Goal: Feedback & Contribution: Submit feedback/report problem

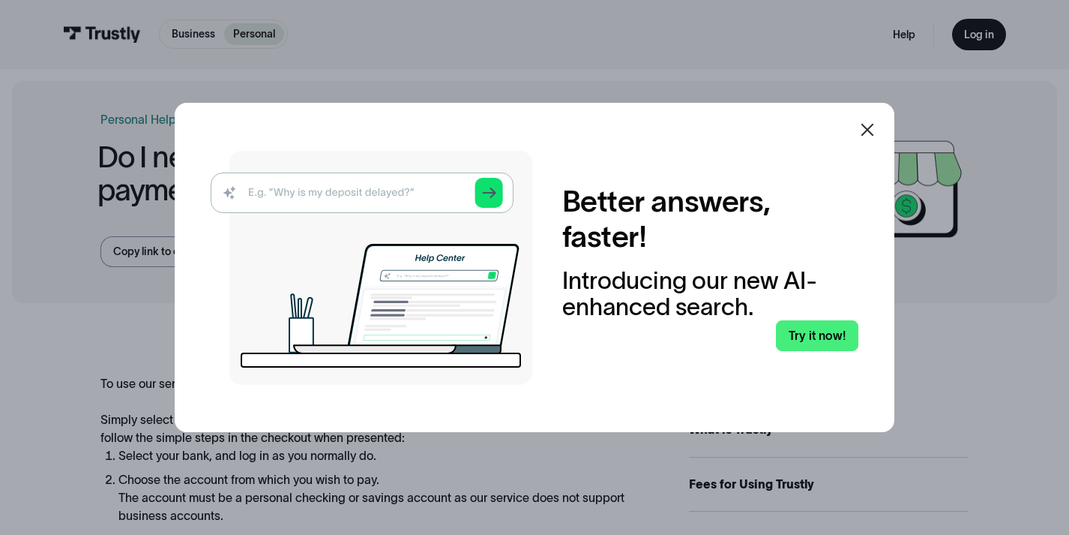
click at [865, 126] on icon at bounding box center [868, 129] width 13 height 13
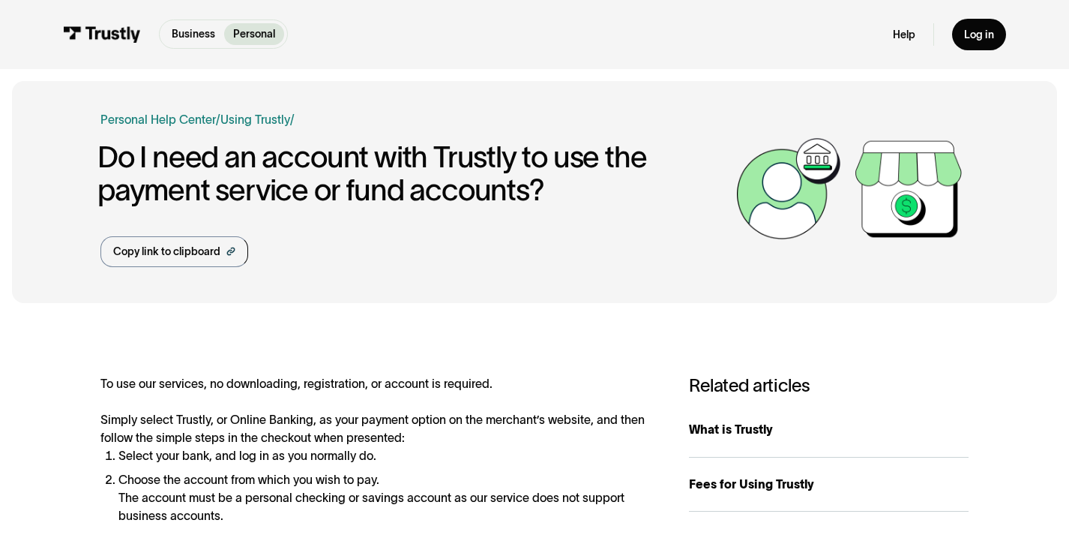
click at [997, 40] on link "Log in" at bounding box center [979, 34] width 54 height 31
click at [187, 128] on link "Personal Help Center" at bounding box center [157, 120] width 115 height 18
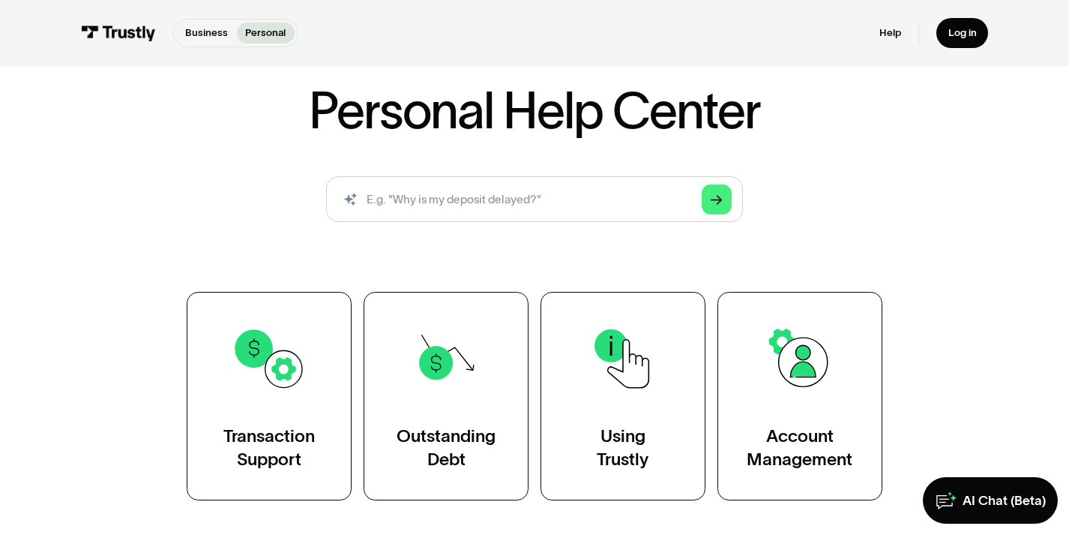
scroll to position [162, 0]
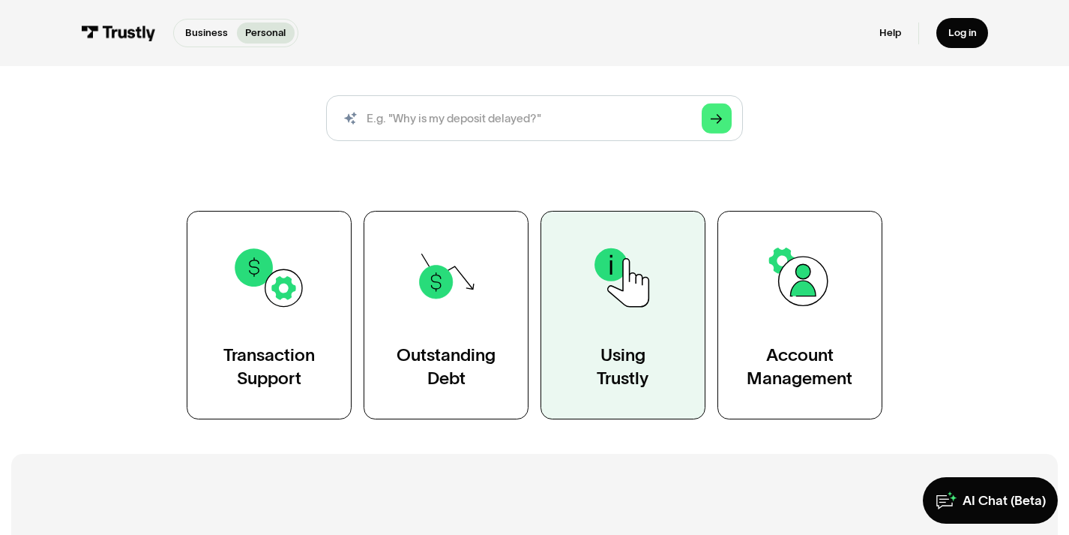
click at [664, 349] on link "Using Trustly" at bounding box center [623, 315] width 165 height 208
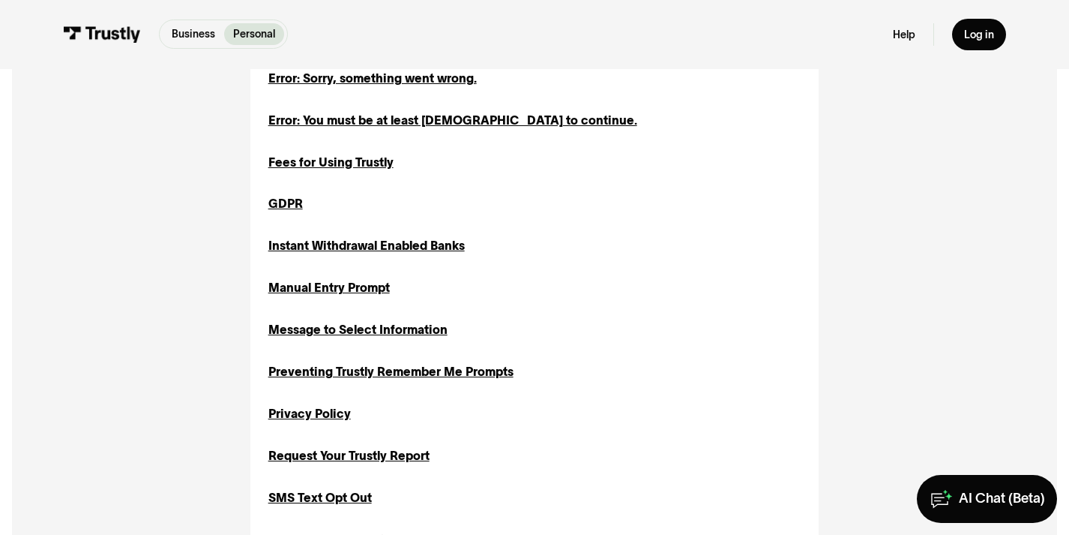
scroll to position [891, 0]
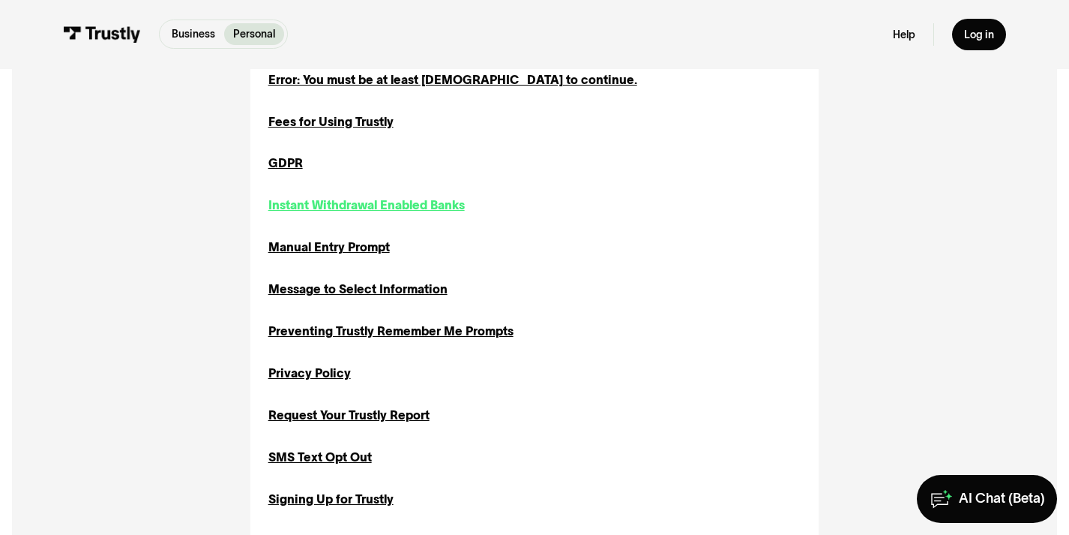
click at [441, 208] on div "Instant Withdrawal Enabled Banks" at bounding box center [366, 205] width 196 height 18
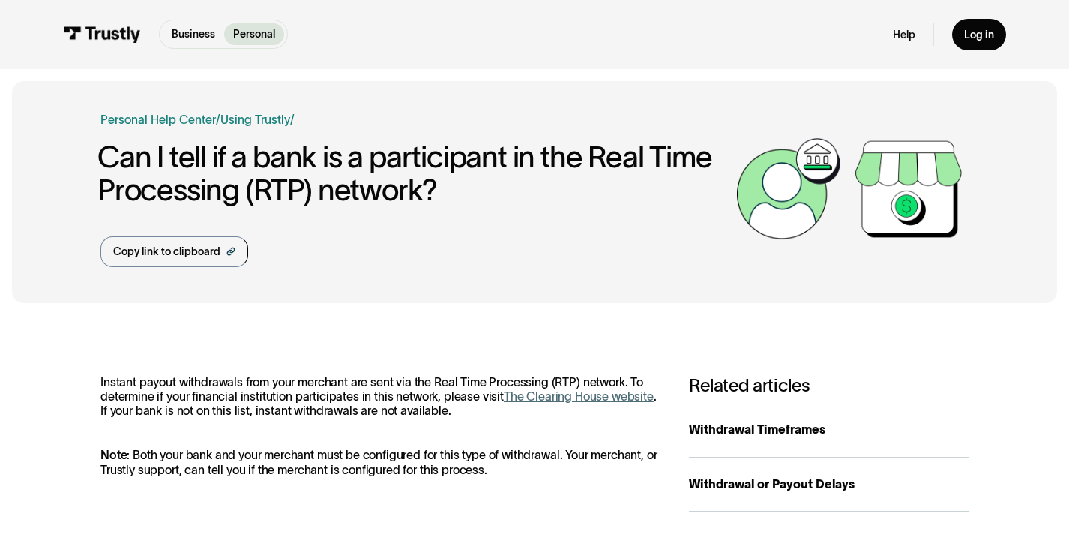
click at [88, 444] on div "**********" at bounding box center [534, 516] width 1045 height 402
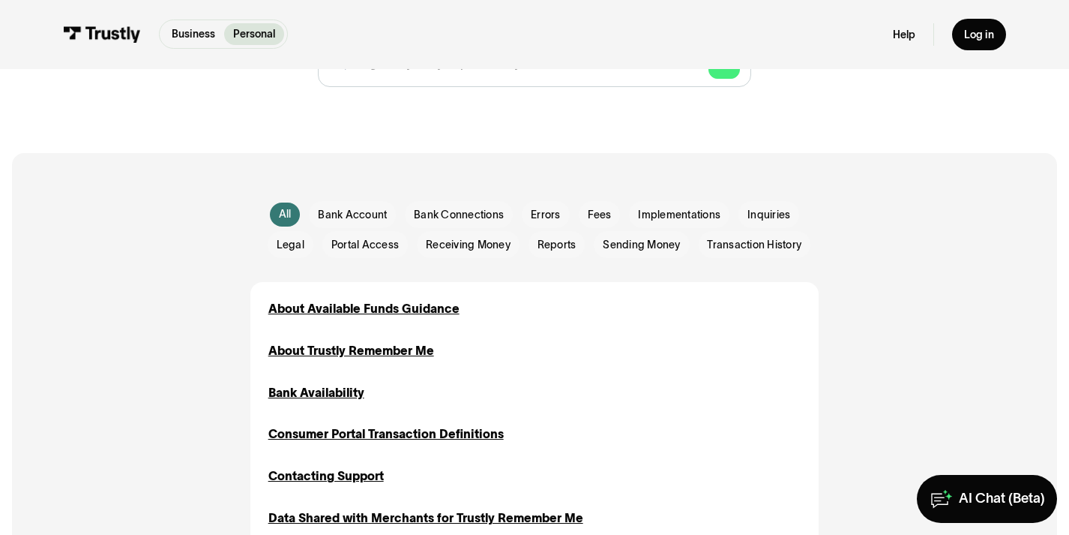
scroll to position [283, 0]
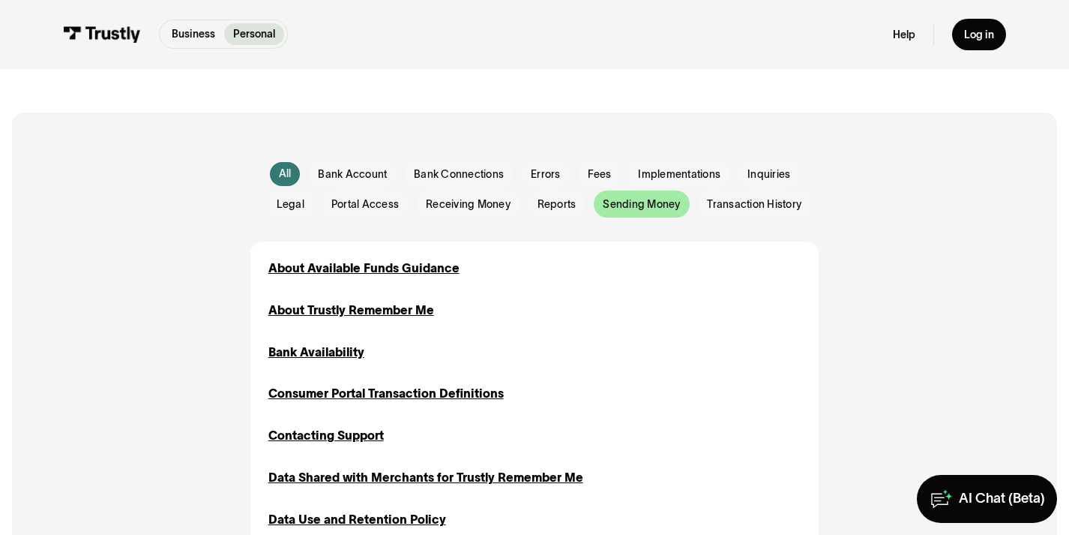
click at [614, 208] on span "Sending Money" at bounding box center [641, 204] width 77 height 15
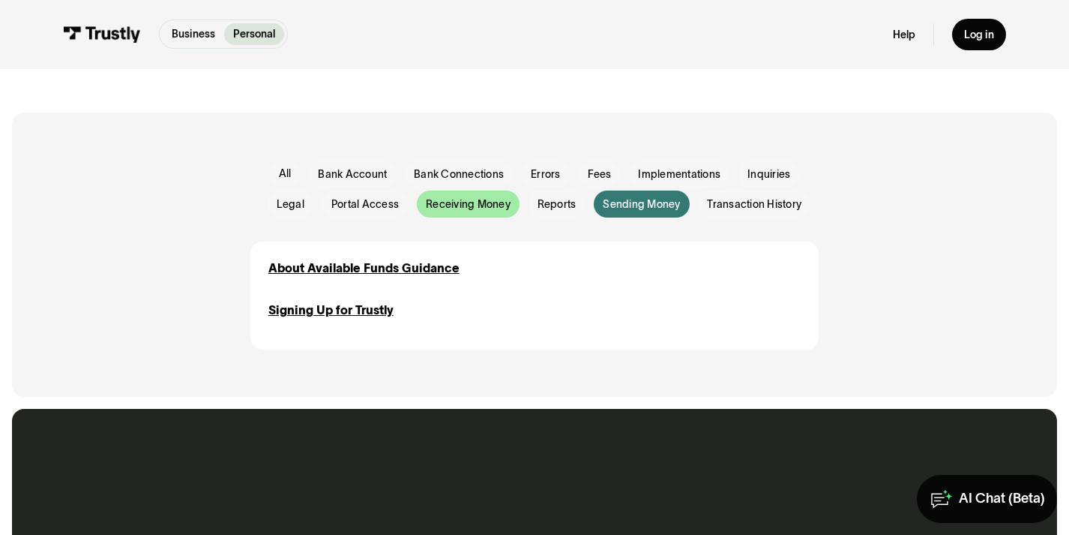
click at [494, 214] on div "Email Form" at bounding box center [468, 203] width 103 height 27
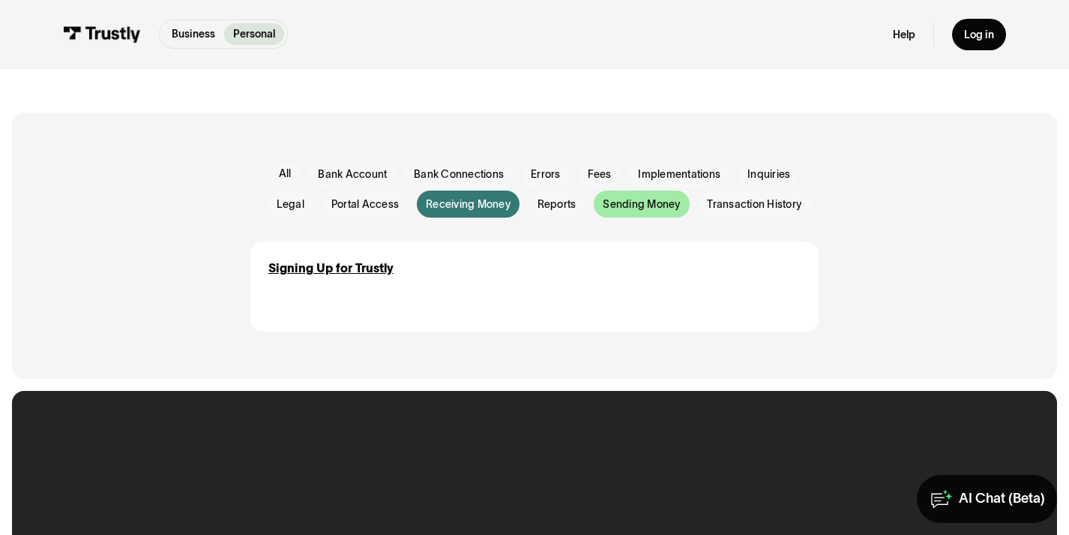
click at [628, 200] on span "Sending Money" at bounding box center [641, 204] width 77 height 15
click at [616, 205] on span "Sending Money" at bounding box center [641, 204] width 77 height 15
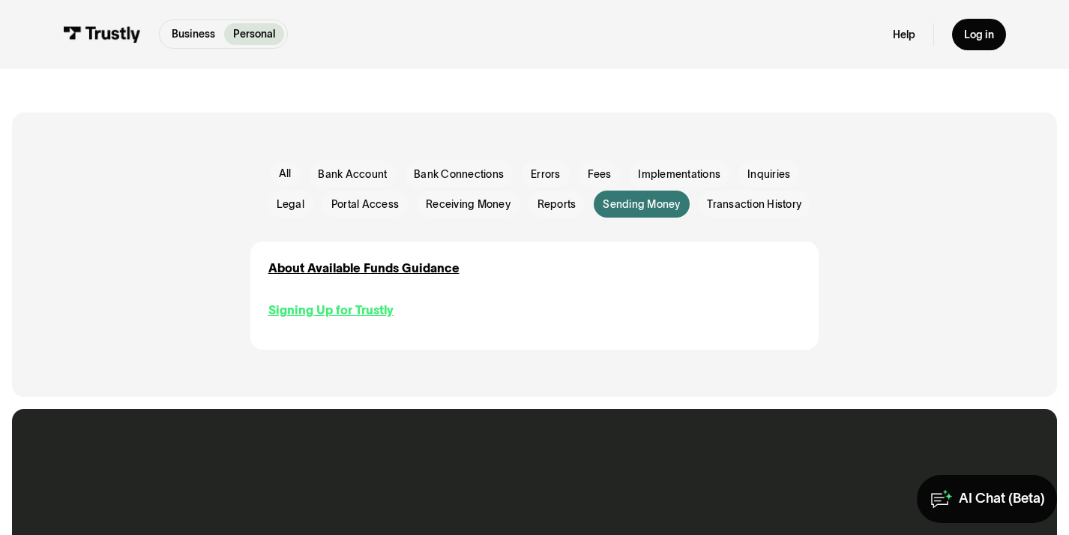
click at [358, 311] on div "Signing Up for Trustly" at bounding box center [330, 310] width 125 height 18
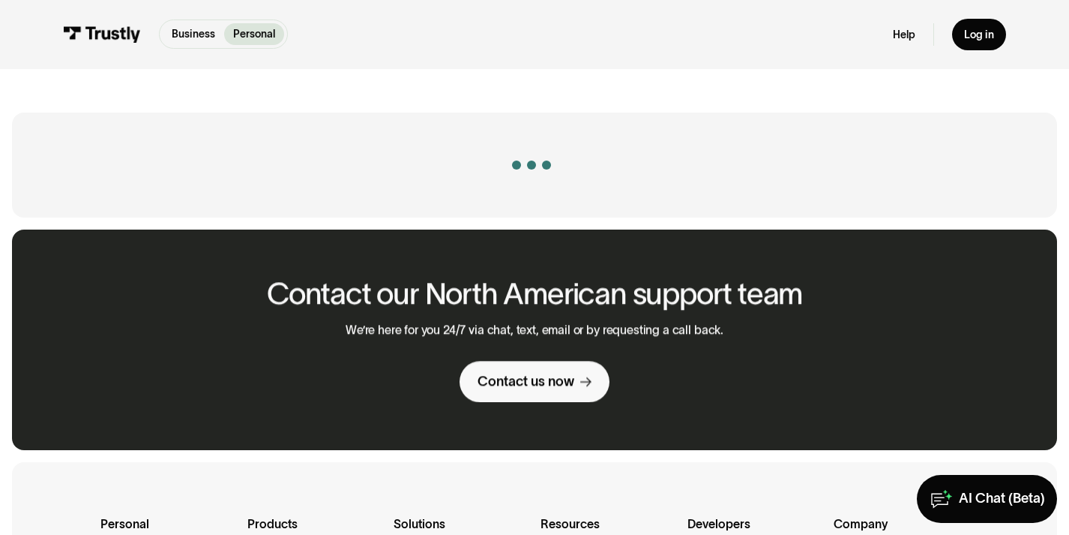
scroll to position [283, 0]
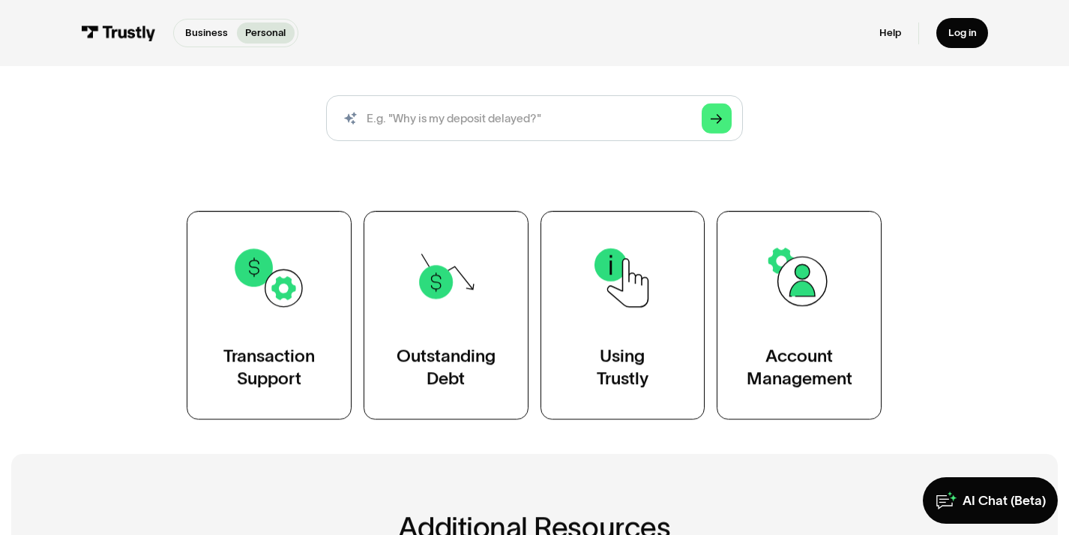
scroll to position [162, 0]
click at [22, 166] on div "Personal Help Center AI-powered search ( 1 / 4 ) Type your question and our sma…" at bounding box center [534, 165] width 1069 height 507
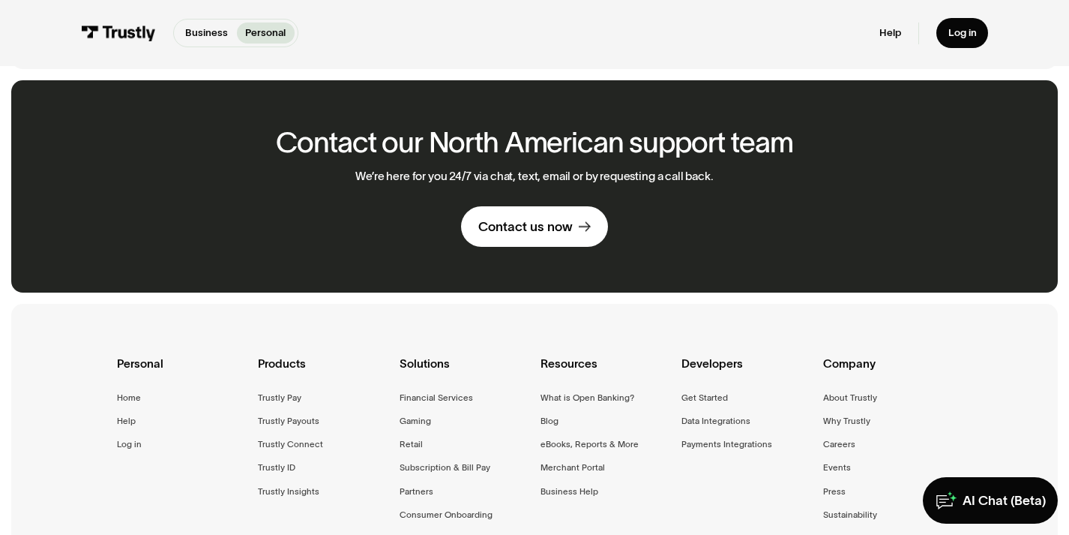
scroll to position [972, 0]
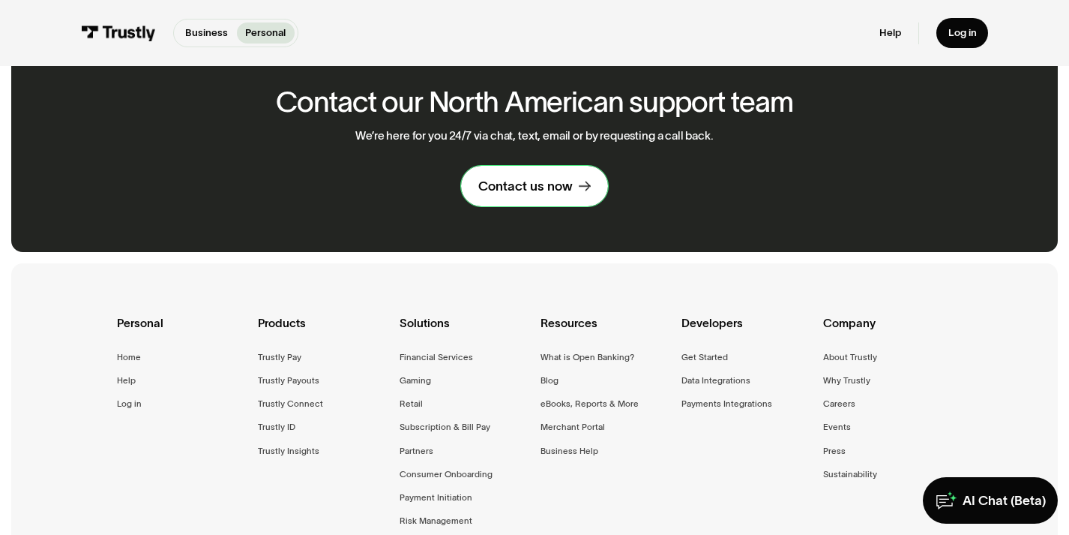
click at [484, 185] on link "Contact us now" at bounding box center [534, 186] width 146 height 40
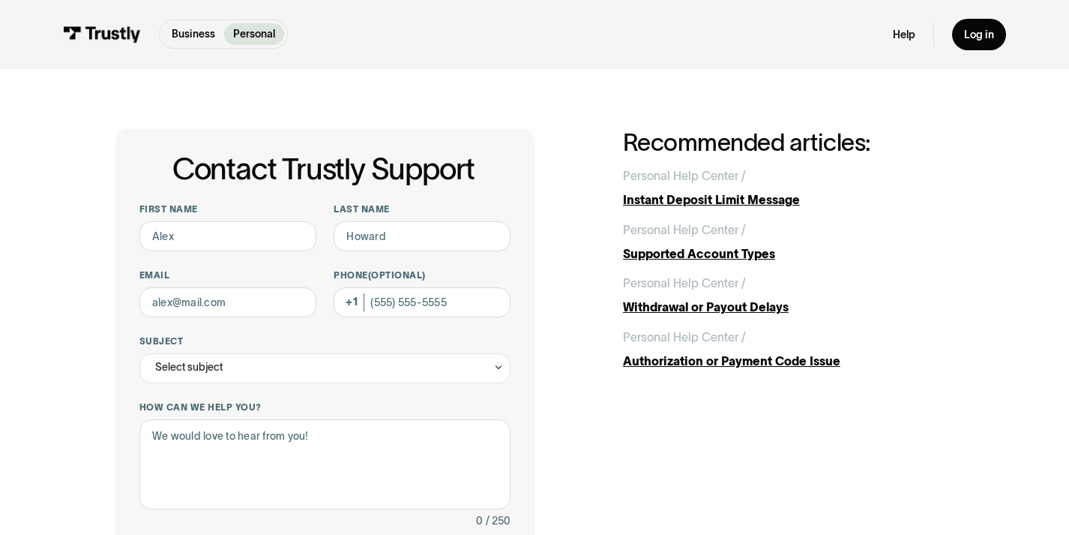
click at [97, 298] on div "Contact Trustly Support First name Last name Email Phone (Optional) Subject Sel…" at bounding box center [534, 472] width 1009 height 807
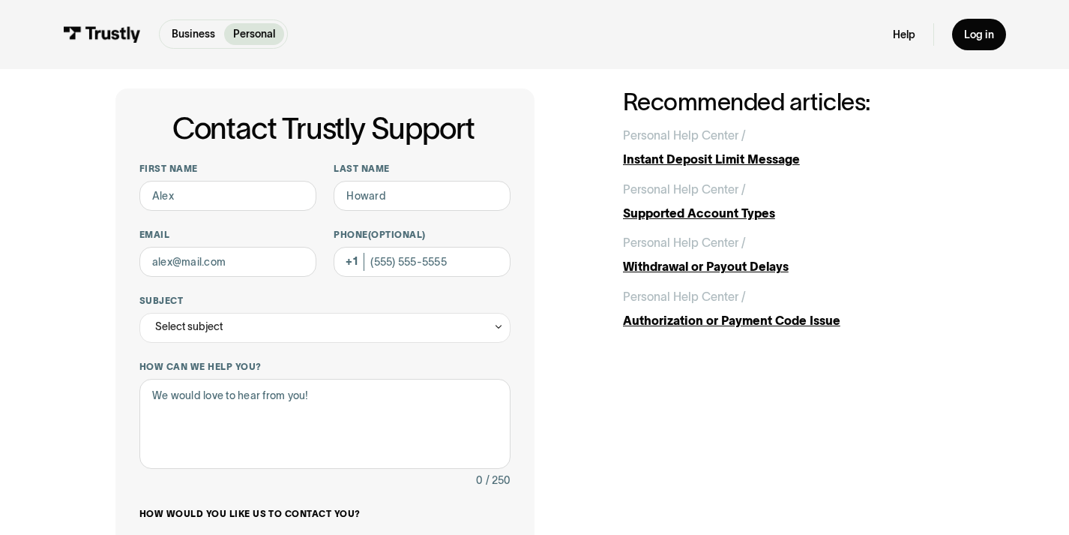
scroll to position [81, 0]
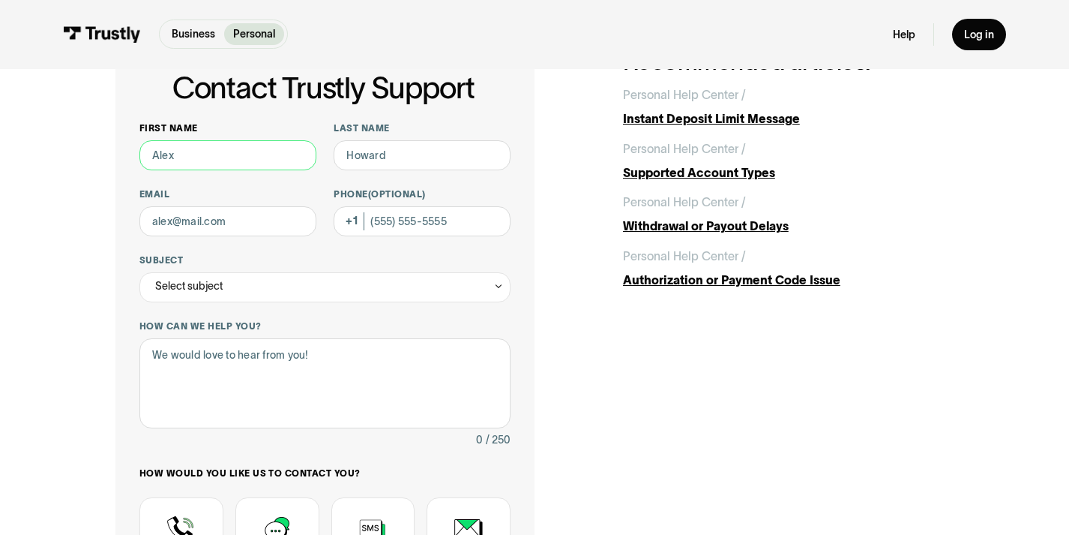
click at [296, 161] on input "First name" at bounding box center [227, 155] width 177 height 30
type input "james"
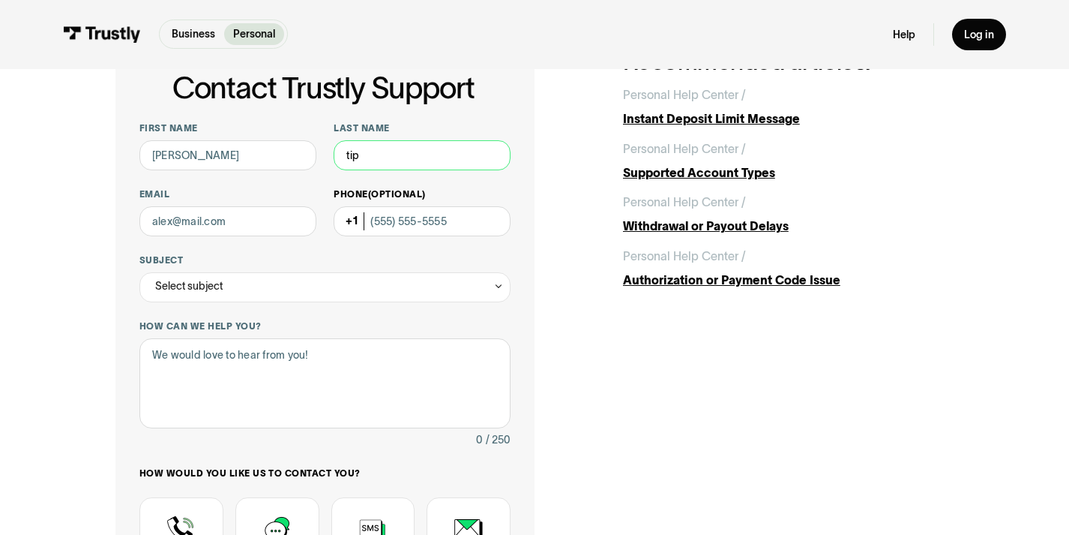
type input "tip"
click at [442, 226] on input "Phone (Optional)" at bounding box center [422, 221] width 177 height 30
type input "(385) 361-6691"
click at [223, 224] on input "Email" at bounding box center [227, 221] width 177 height 30
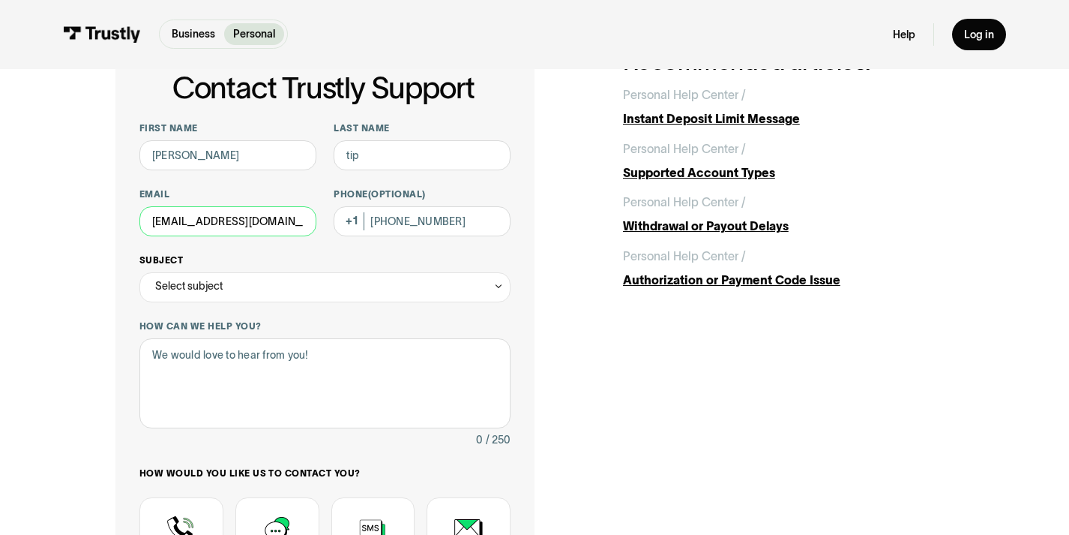
type input "jbj150118@gmail.com"
click at [154, 277] on div "Select subject" at bounding box center [324, 287] width 371 height 30
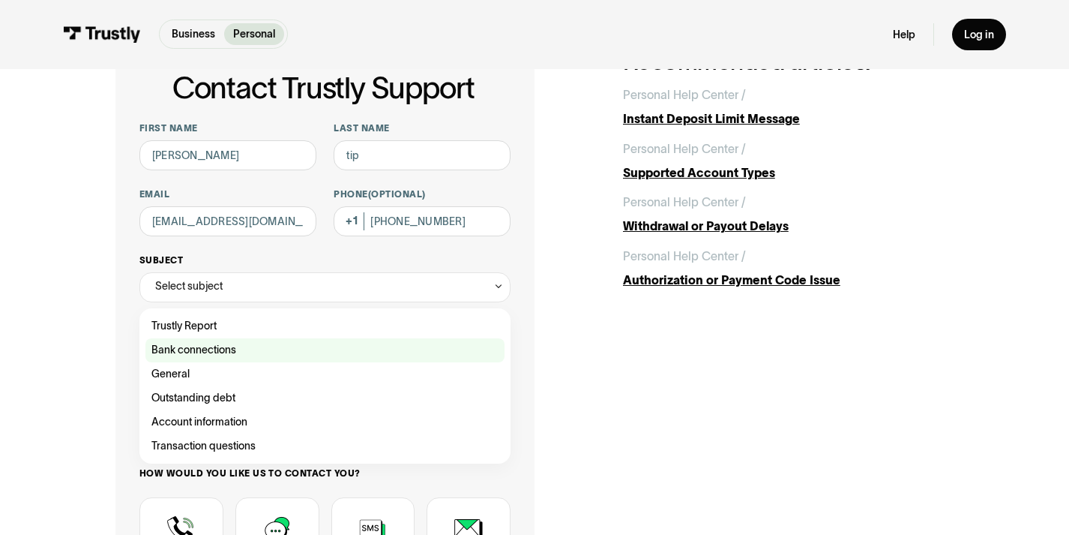
drag, startPoint x: 154, startPoint y: 277, endPoint x: 172, endPoint y: 356, distance: 81.7
click at [172, 302] on div "Select subject Trustly Report Bank connections General Outstanding debt Account…" at bounding box center [324, 287] width 371 height 30
click at [166, 358] on span "Bank connections" at bounding box center [193, 350] width 85 height 18
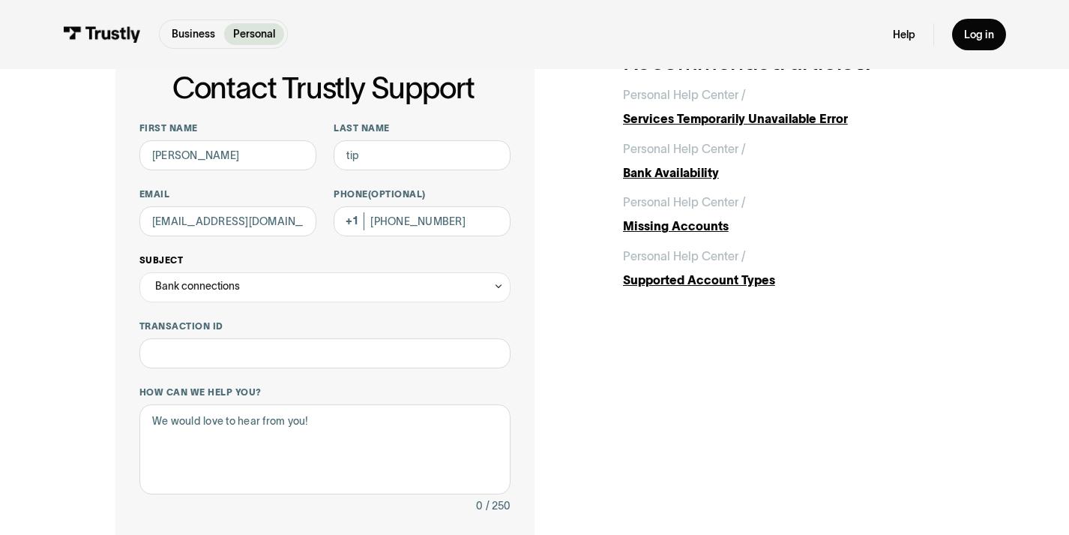
click at [199, 292] on div "Bank connections" at bounding box center [197, 286] width 85 height 18
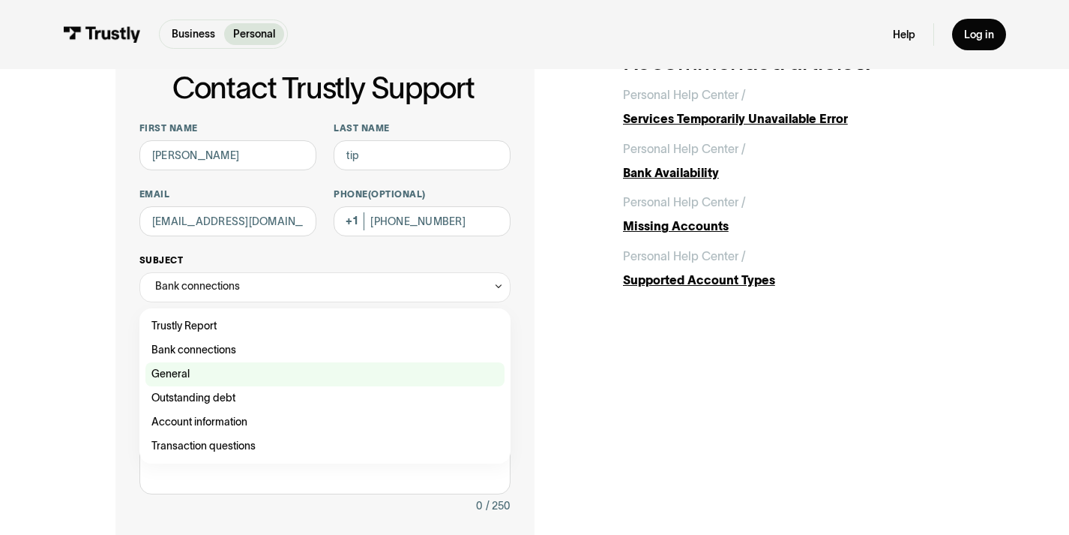
click at [192, 371] on div "Contact Trustly Support" at bounding box center [324, 374] width 359 height 24
type input "*******"
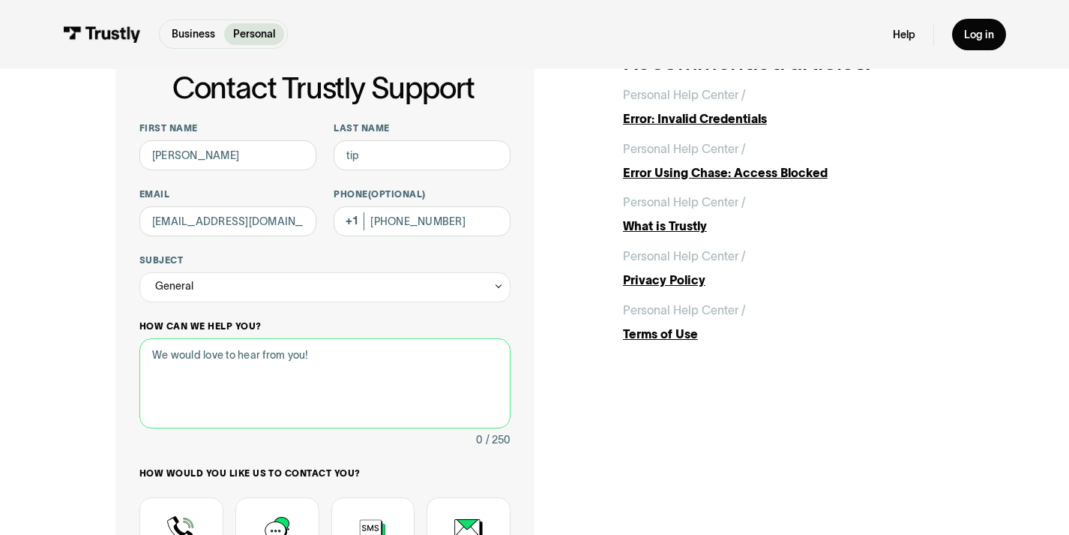
click at [204, 354] on textarea "How can we help you?" at bounding box center [324, 383] width 371 height 90
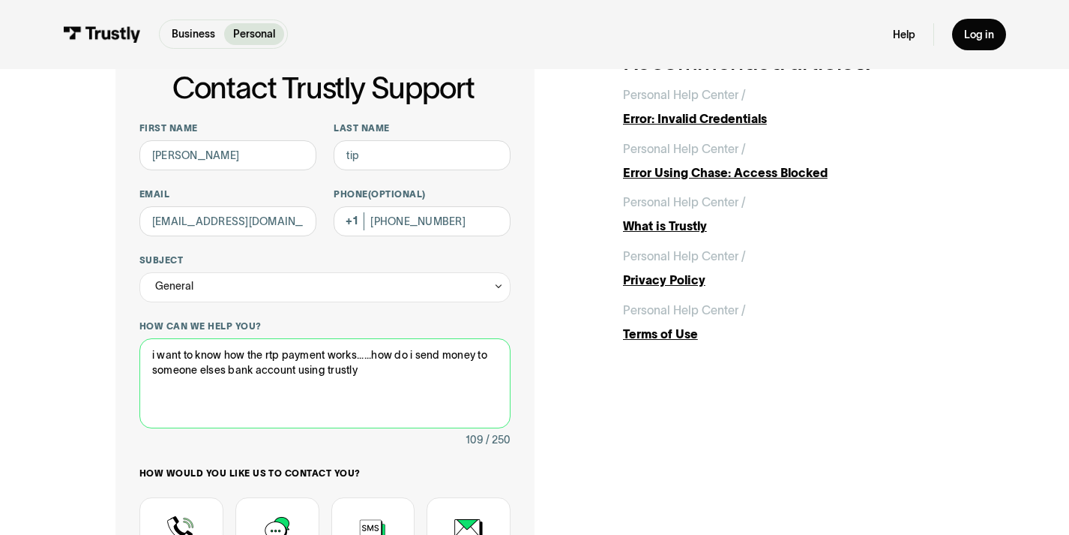
type textarea "i want to know how the rtp payment works......how do i send money to someone el…"
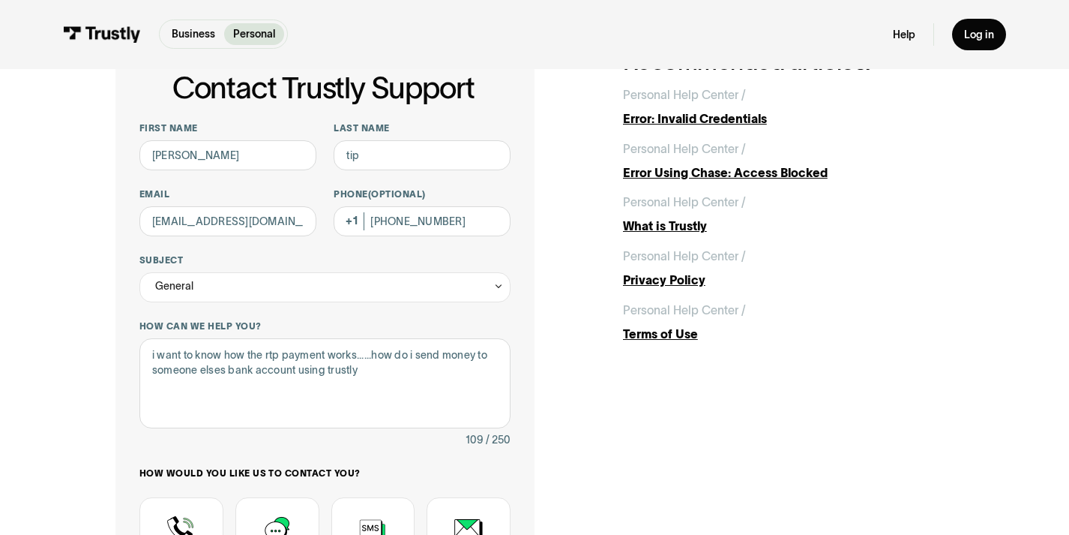
click at [124, 397] on div "Contact Trustly Support First name james Last name tip Email jbj150118@gmail.co…" at bounding box center [324, 391] width 419 height 687
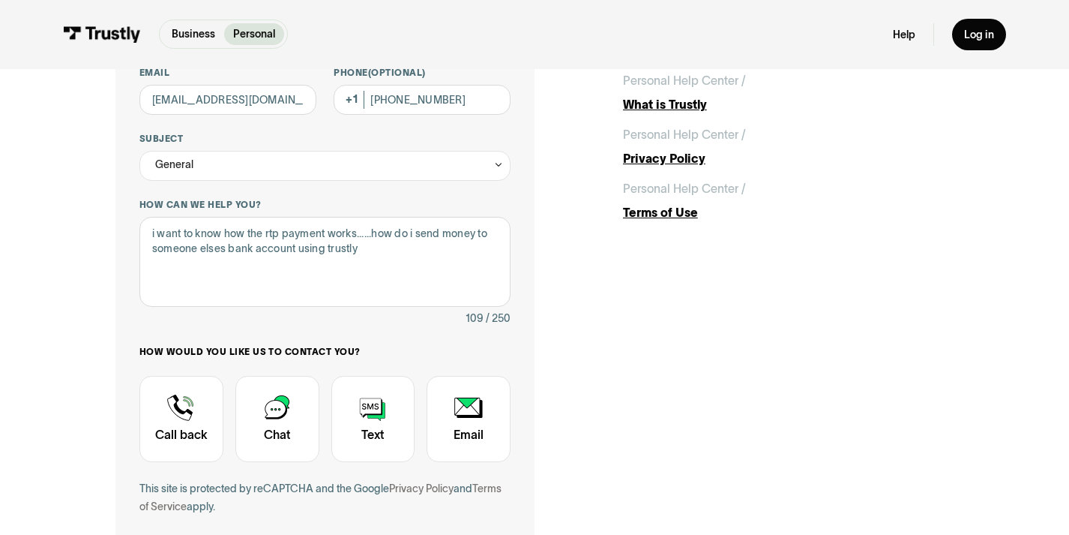
scroll to position [243, 0]
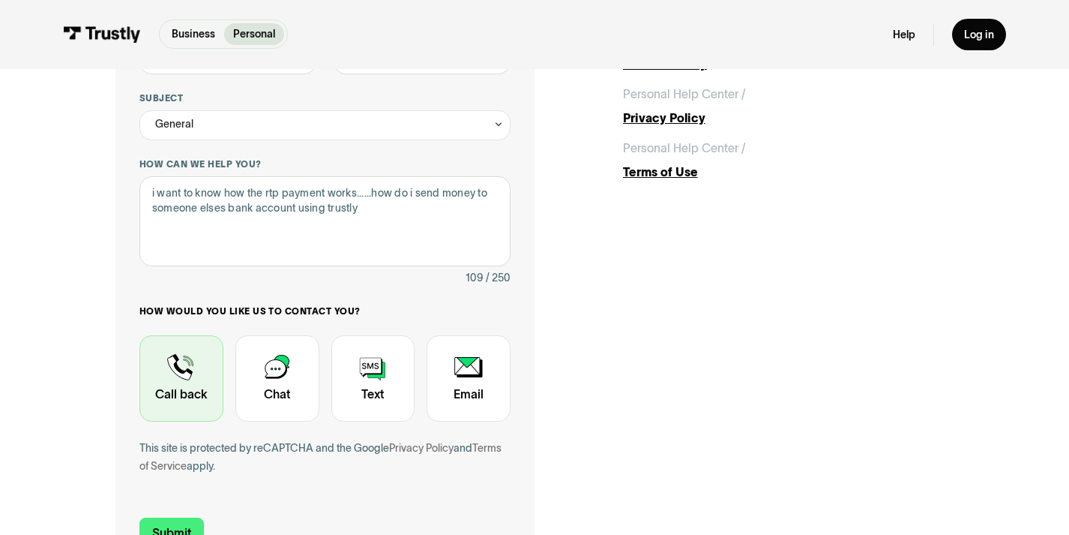
click at [218, 383] on div "Contact Trustly Support" at bounding box center [181, 378] width 84 height 87
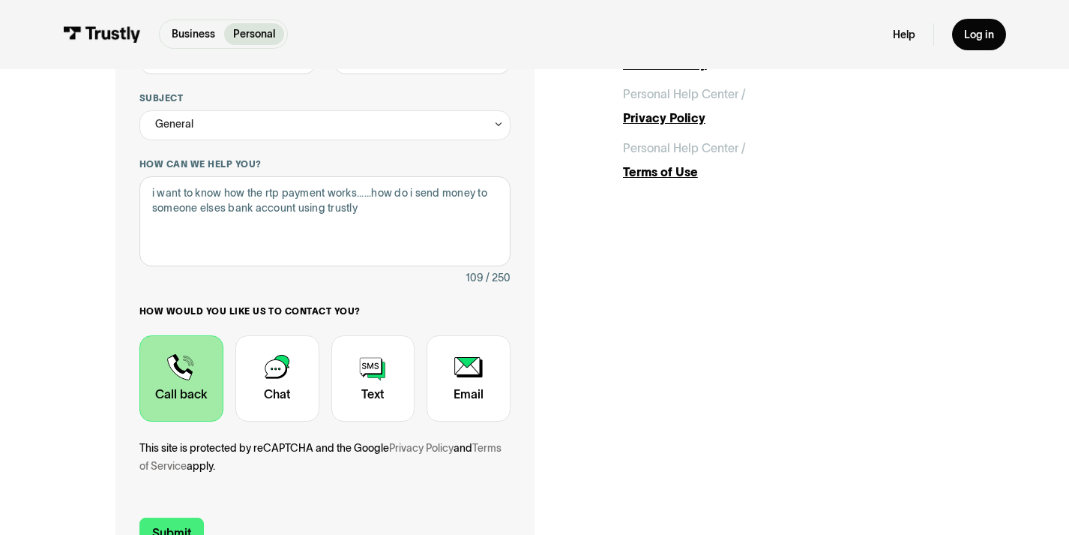
click at [149, 470] on link "Terms of Service" at bounding box center [320, 457] width 362 height 30
click at [370, 484] on div "First name james Last name tip Email jbj150118@gmail.com Phone (Optional) (385)…" at bounding box center [324, 226] width 371 height 533
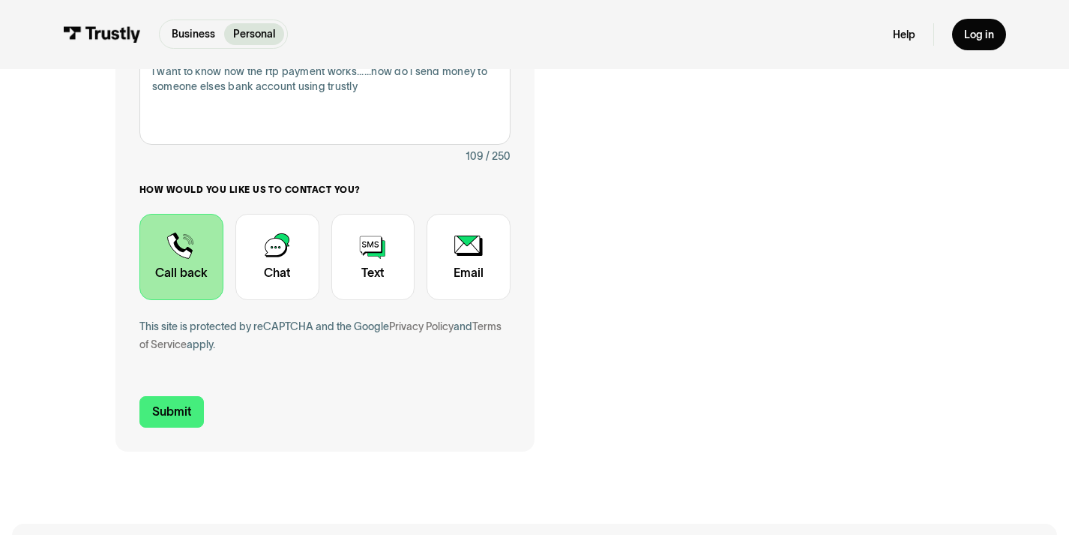
scroll to position [405, 0]
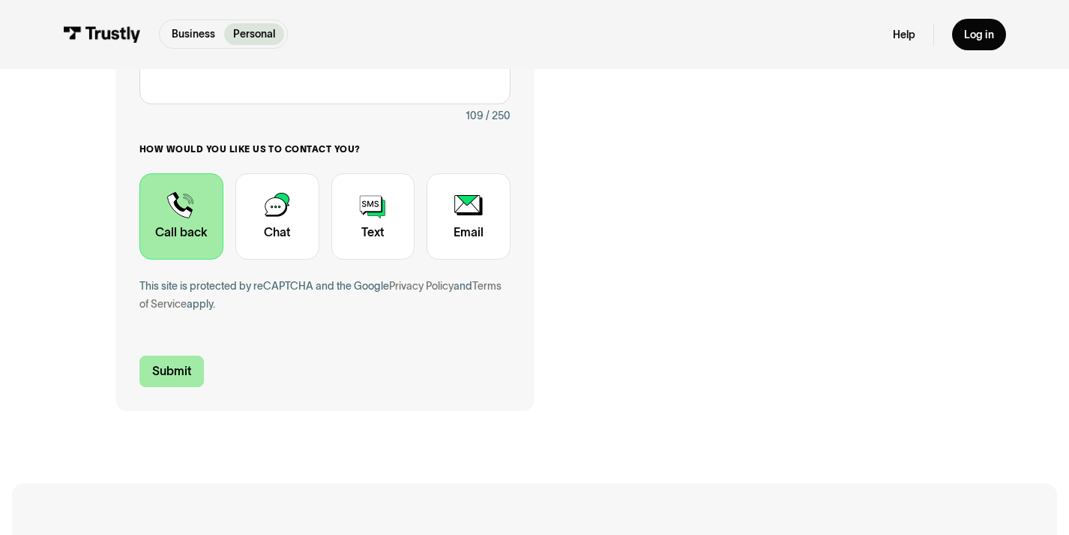
click at [184, 372] on input "Submit" at bounding box center [171, 370] width 64 height 31
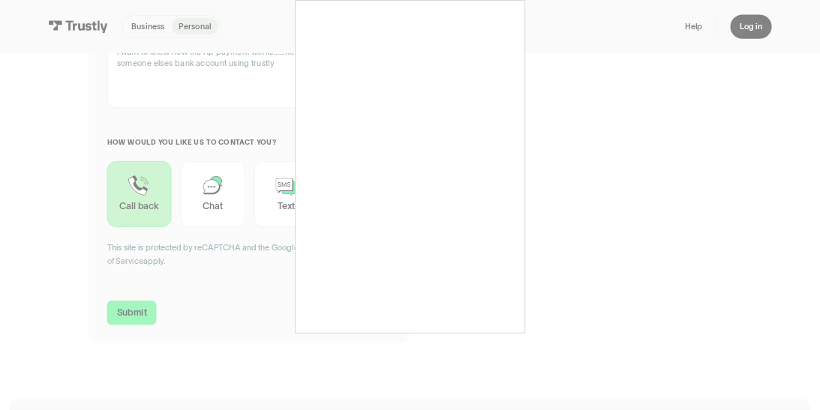
scroll to position [346, 0]
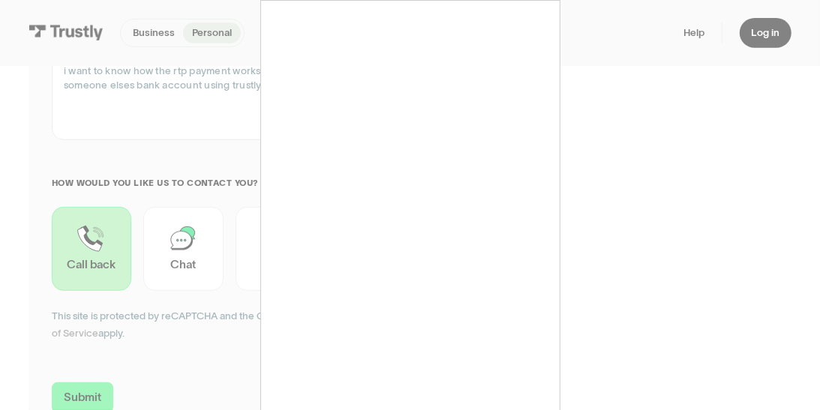
type input "+13853616691"
